Goal: Check status: Check status

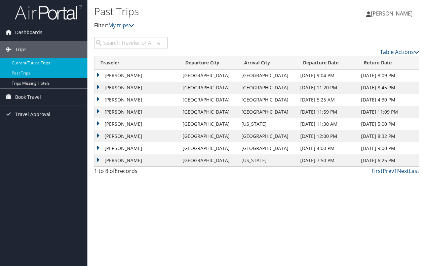
click at [49, 62] on link "Current/Future Trips" at bounding box center [43, 63] width 87 height 10
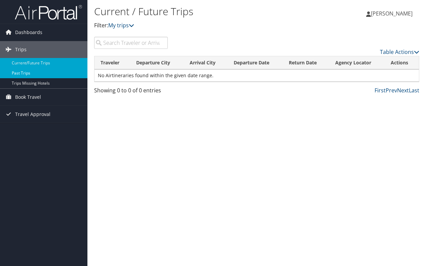
click at [44, 72] on link "Past Trips" at bounding box center [43, 73] width 87 height 10
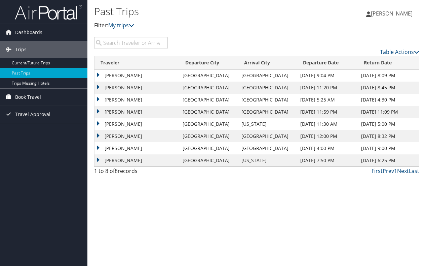
click at [33, 98] on span "Book Travel" at bounding box center [28, 97] width 26 height 17
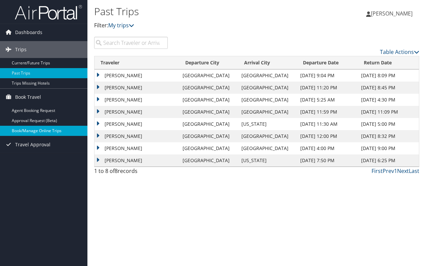
click at [37, 131] on link "Book/Manage Online Trips" at bounding box center [43, 131] width 87 height 10
click at [31, 131] on link "Book/Manage Online Trips" at bounding box center [43, 131] width 87 height 10
click at [50, 133] on link "Book/Manage Online Trips" at bounding box center [43, 131] width 87 height 10
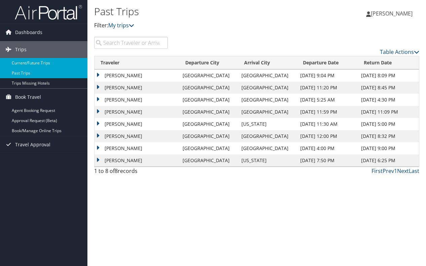
click at [31, 63] on link "Current/Future Trips" at bounding box center [43, 63] width 87 height 10
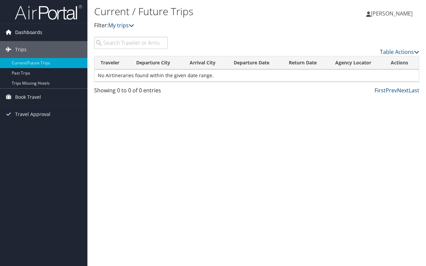
click at [28, 33] on span "Dashboards" at bounding box center [28, 32] width 27 height 17
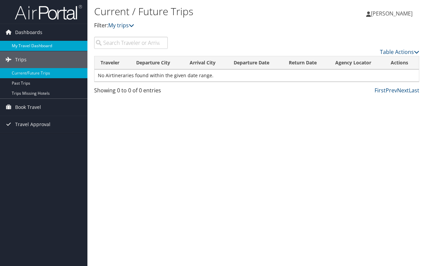
click at [37, 47] on link "My Travel Dashboard" at bounding box center [43, 46] width 87 height 10
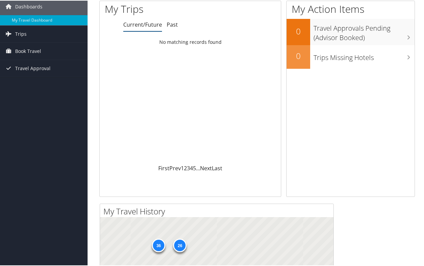
scroll to position [28, 0]
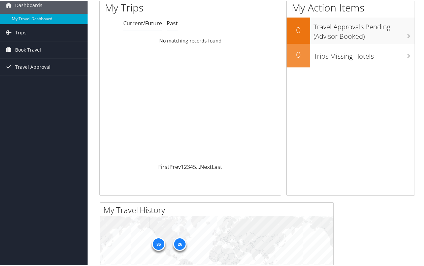
click at [171, 24] on link "Past" at bounding box center [172, 22] width 11 height 7
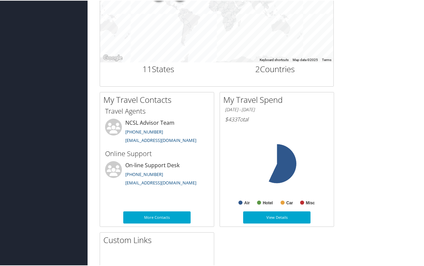
scroll to position [295, 0]
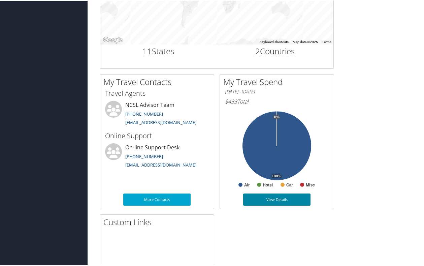
click at [282, 199] on link "View Details" at bounding box center [276, 198] width 67 height 12
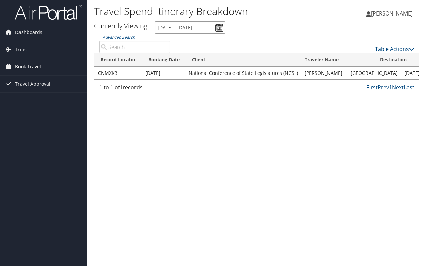
click at [220, 26] on input "[DATE] - [DATE]" at bounding box center [190, 27] width 71 height 12
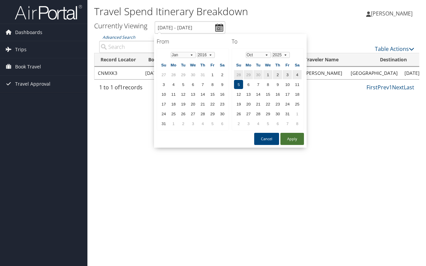
click at [289, 139] on button "Apply" at bounding box center [293, 139] width 24 height 12
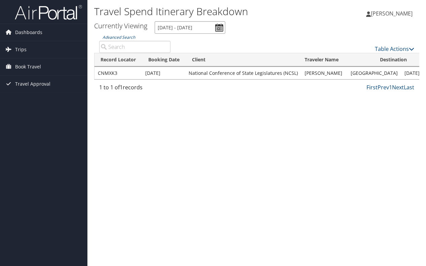
click at [186, 29] on input "[DATE] - [DATE]" at bounding box center [190, 27] width 71 height 12
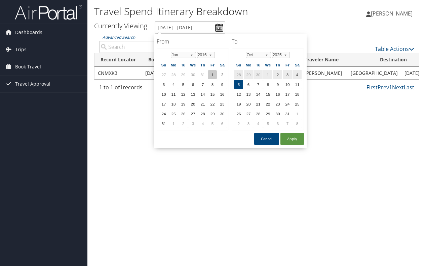
click at [213, 73] on td "1" at bounding box center [212, 74] width 9 height 9
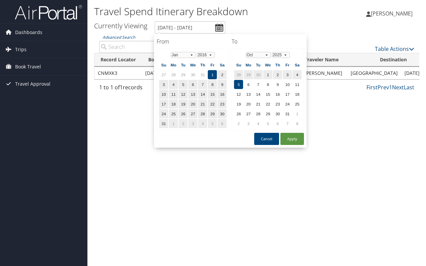
click at [300, 141] on button "Apply" at bounding box center [293, 139] width 24 height 12
type input "[DATE] - [DATE]"
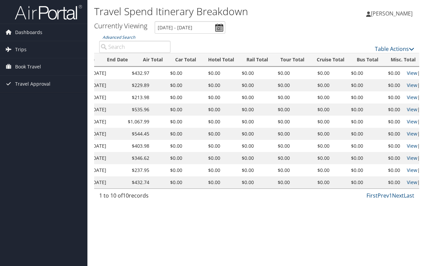
scroll to position [0, 342]
